Goal: Task Accomplishment & Management: Use online tool/utility

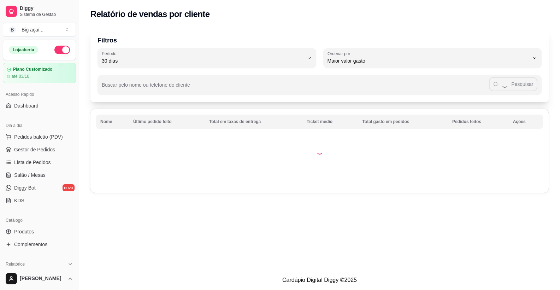
scroll to position [84, 0]
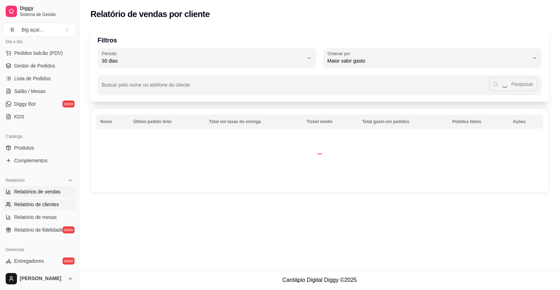
select select "ALL"
select select "0"
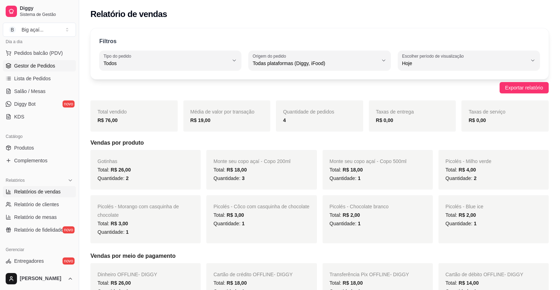
click at [47, 63] on span "Gestor de Pedidos" at bounding box center [34, 65] width 41 height 7
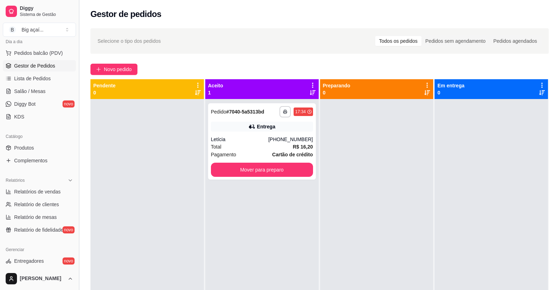
drag, startPoint x: 77, startPoint y: 124, endPoint x: 77, endPoint y: 109, distance: 15.6
click at [82, 106] on div "Diggy Sistema de Gestão B Big açaí ... Loja aberta Plano Customizado até 03/10 …" at bounding box center [280, 199] width 560 height 398
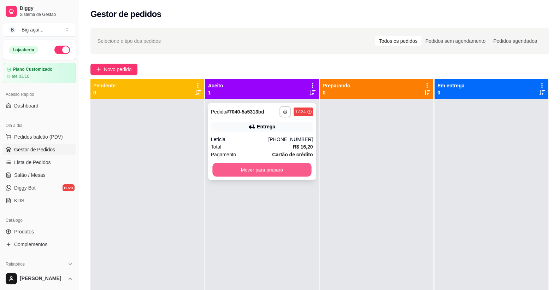
click at [284, 168] on button "Mover para preparo" at bounding box center [261, 170] width 99 height 14
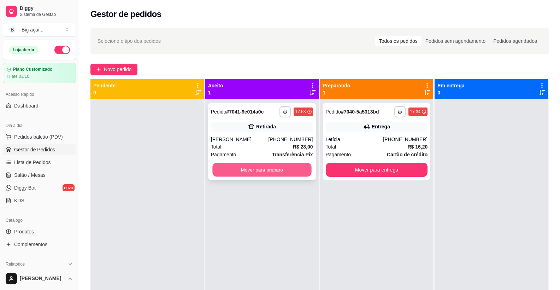
click at [243, 164] on button "Mover para preparo" at bounding box center [261, 170] width 99 height 14
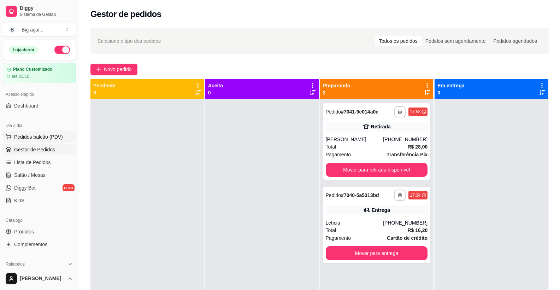
click at [54, 142] on button "Pedidos balcão (PDV)" at bounding box center [39, 136] width 73 height 11
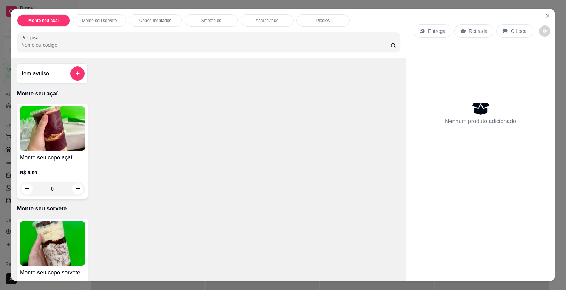
click at [69, 131] on img at bounding box center [52, 128] width 65 height 44
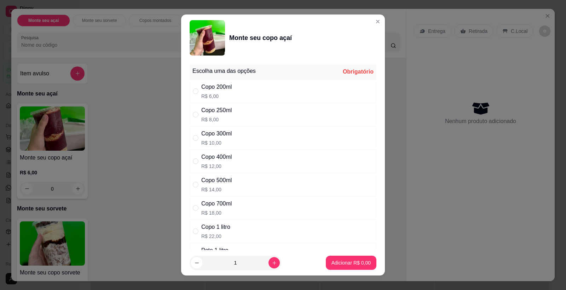
click at [252, 188] on div "Copo 500ml R$ 14,00" at bounding box center [282, 184] width 187 height 23
radio input "true"
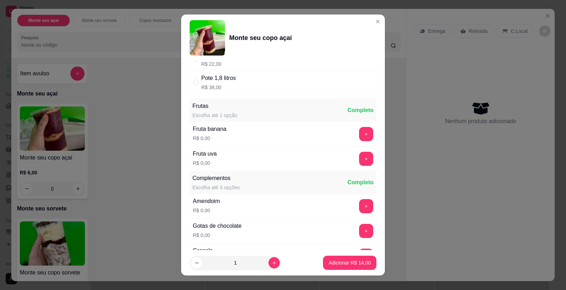
scroll to position [218, 0]
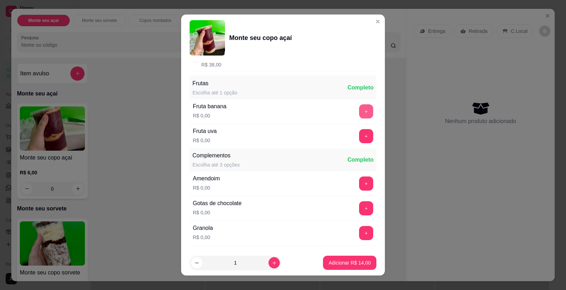
click at [359, 109] on button "+" at bounding box center [366, 111] width 14 height 14
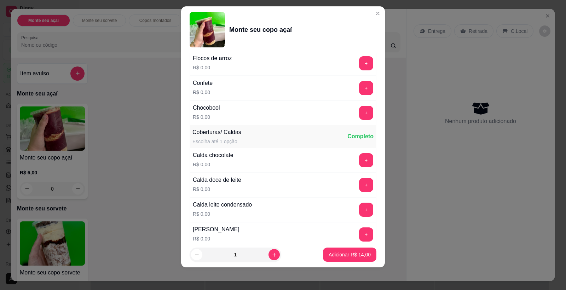
scroll to position [618, 0]
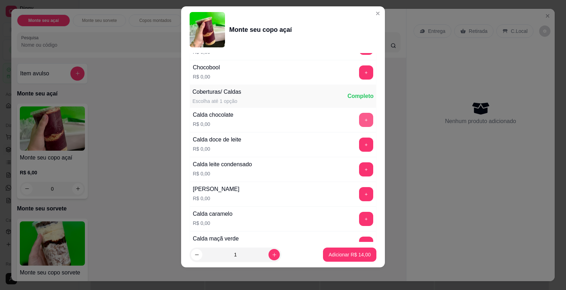
click at [359, 121] on button "+" at bounding box center [366, 120] width 14 height 14
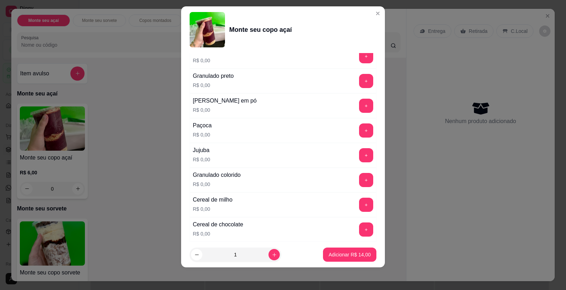
scroll to position [306, 0]
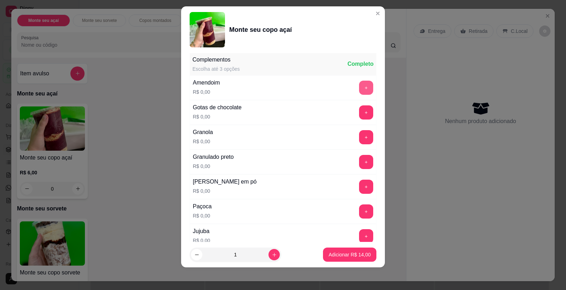
click at [359, 86] on button "+" at bounding box center [366, 88] width 14 height 14
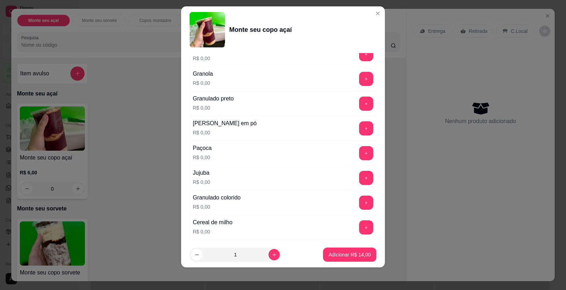
scroll to position [380, 0]
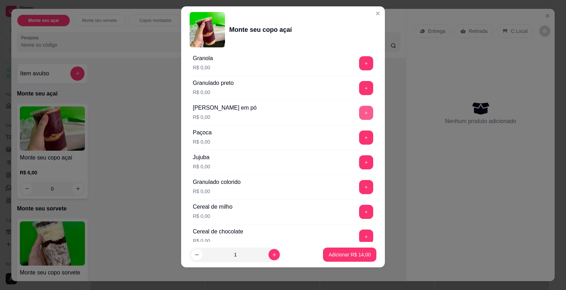
click at [359, 115] on button "+" at bounding box center [366, 113] width 14 height 14
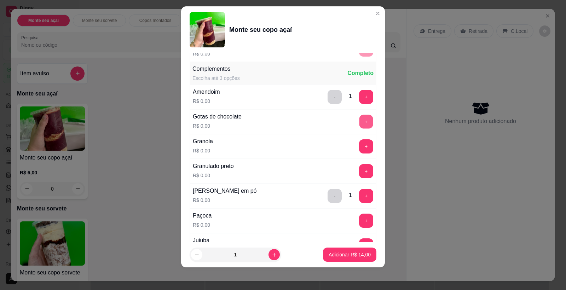
click at [359, 124] on button "+" at bounding box center [366, 122] width 14 height 14
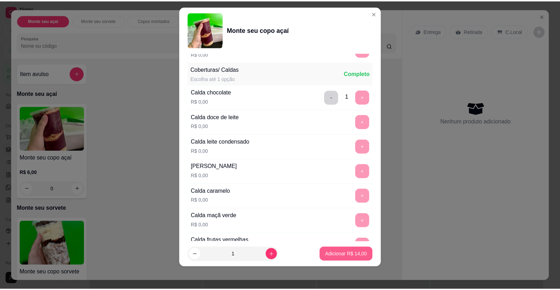
scroll to position [650, 0]
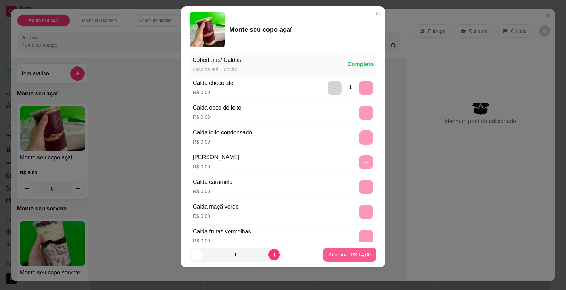
click at [338, 255] on p "Adicionar R$ 14,00" at bounding box center [349, 254] width 42 height 7
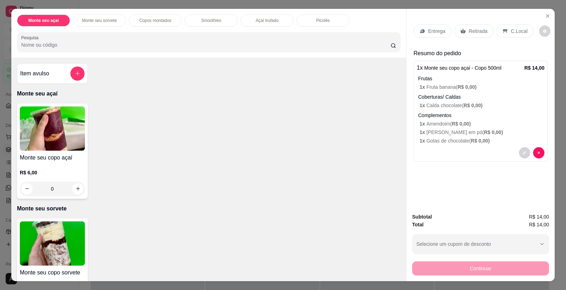
click at [474, 30] on p "Retirada" at bounding box center [477, 31] width 19 height 7
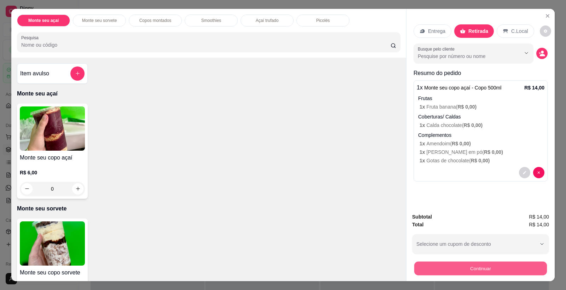
click at [484, 268] on button "Continuar" at bounding box center [480, 269] width 133 height 14
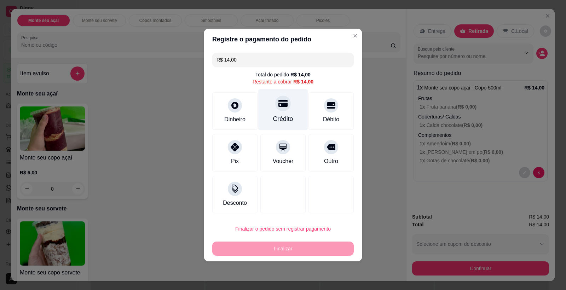
click at [289, 105] on div "Crédito" at bounding box center [283, 109] width 50 height 41
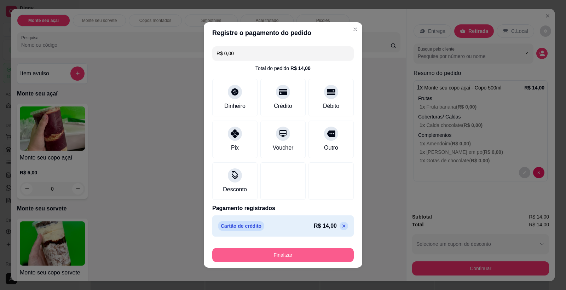
click at [294, 252] on button "Finalizar" at bounding box center [282, 255] width 141 height 14
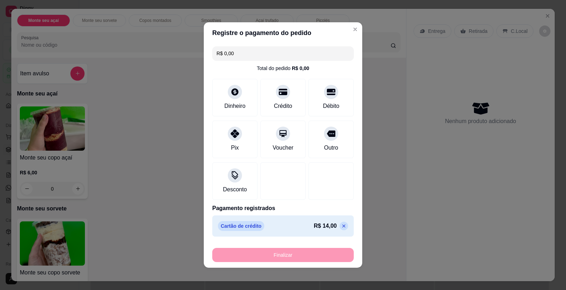
type input "-R$ 14,00"
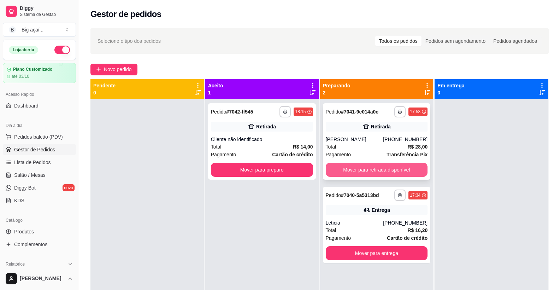
click at [343, 167] on button "Mover para retirada disponível" at bounding box center [377, 170] width 102 height 14
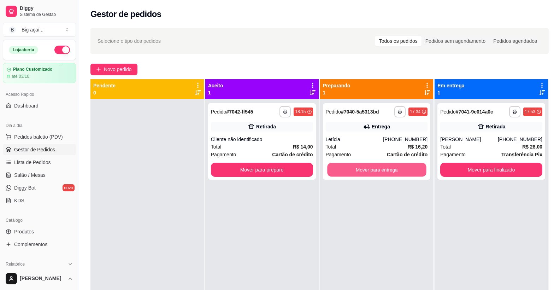
click at [343, 167] on button "Mover para entrega" at bounding box center [376, 170] width 99 height 14
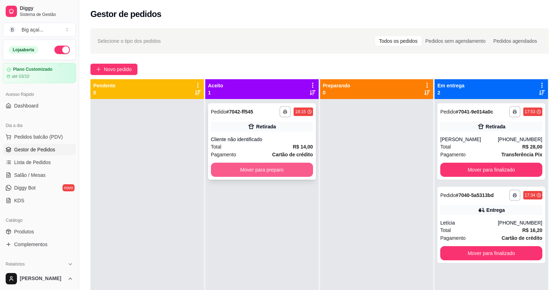
click at [273, 168] on button "Mover para preparo" at bounding box center [262, 170] width 102 height 14
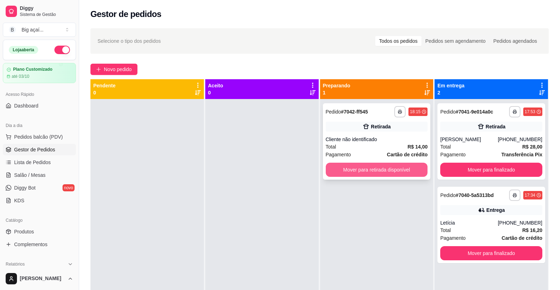
click at [370, 171] on button "Mover para retirada disponível" at bounding box center [377, 170] width 102 height 14
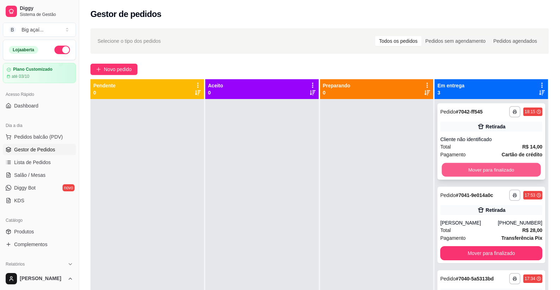
click at [455, 164] on button "Mover para finalizado" at bounding box center [491, 170] width 99 height 14
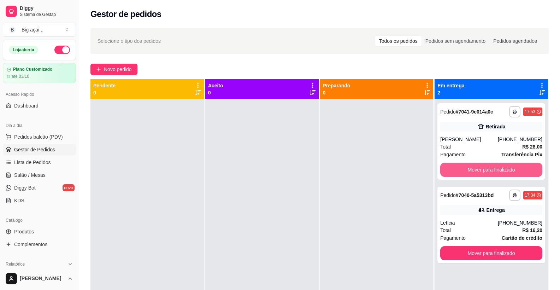
click at [455, 164] on button "Mover para finalizado" at bounding box center [491, 170] width 102 height 14
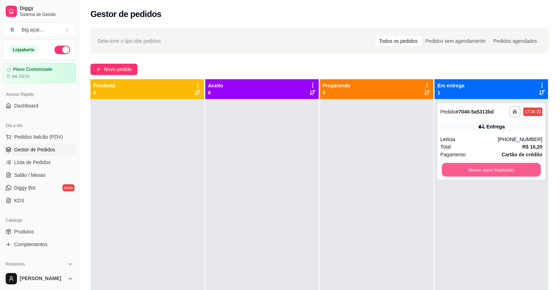
click at [455, 164] on button "Mover para finalizado" at bounding box center [491, 170] width 99 height 14
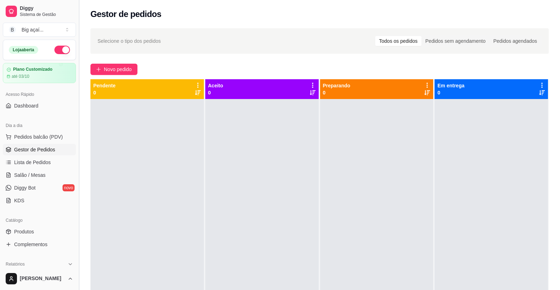
click at [77, 132] on button "Toggle Sidebar" at bounding box center [79, 145] width 6 height 290
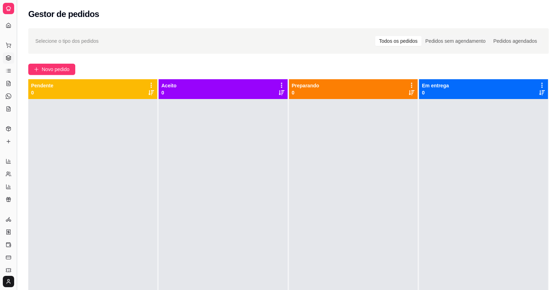
click at [18, 110] on button "Toggle Sidebar" at bounding box center [17, 145] width 6 height 290
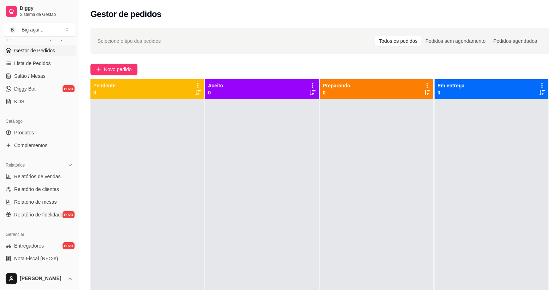
scroll to position [100, 0]
click at [45, 174] on span "Relatórios de vendas" at bounding box center [37, 175] width 47 height 7
select select "ALL"
select select "0"
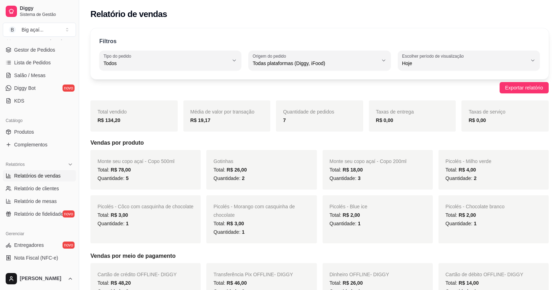
scroll to position [23, 0]
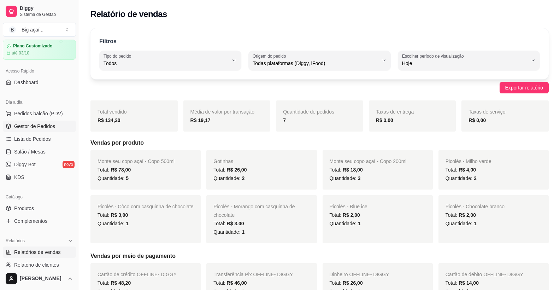
click at [26, 123] on span "Gestor de Pedidos" at bounding box center [34, 126] width 41 height 7
